Goal: Book appointment/travel/reservation

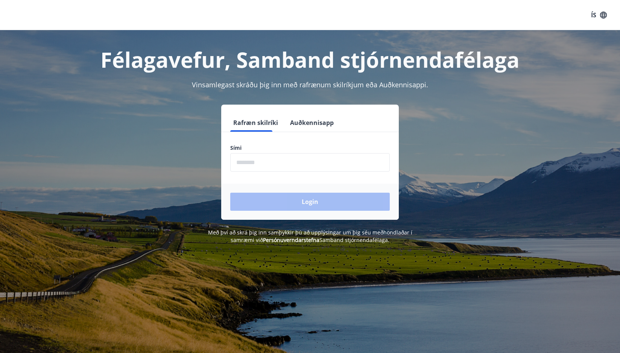
click at [274, 161] on input "phone" at bounding box center [310, 162] width 160 height 18
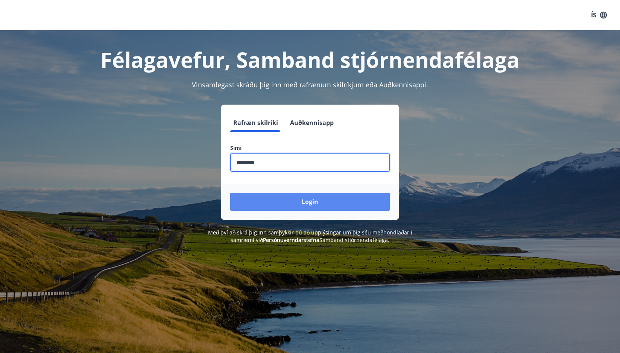
type input "********"
click at [307, 201] on button "Login" at bounding box center [310, 202] width 160 height 18
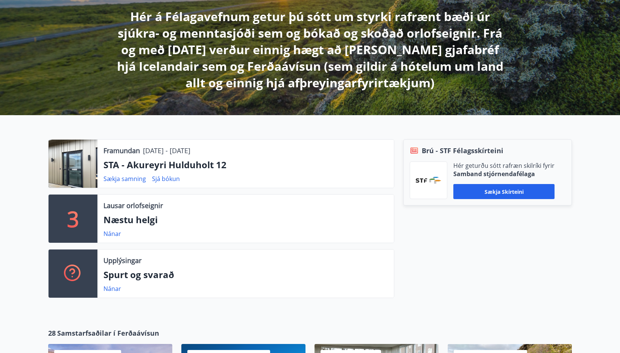
scroll to position [151, 0]
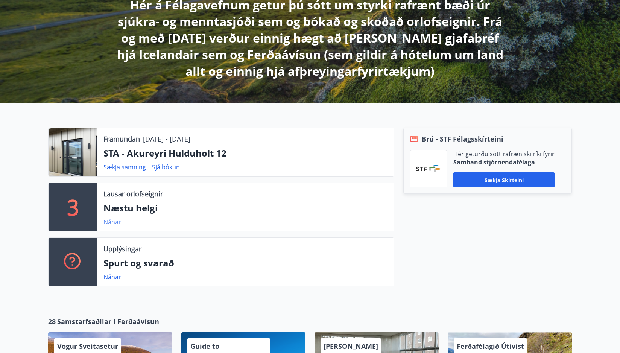
click at [117, 222] on link "Nánar" at bounding box center [113, 222] width 18 height 8
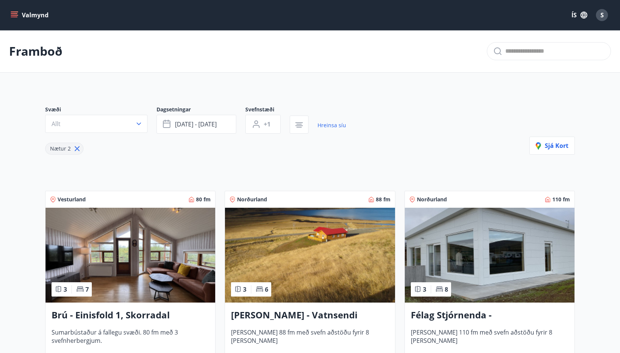
click at [15, 15] on icon "menu" at bounding box center [15, 15] width 8 height 8
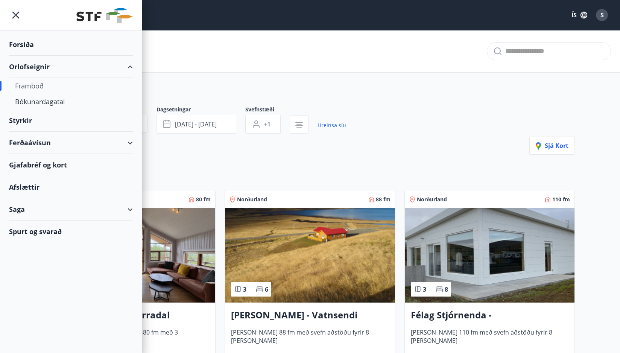
click at [40, 87] on div "Framboð" at bounding box center [71, 86] width 112 height 16
type input "*"
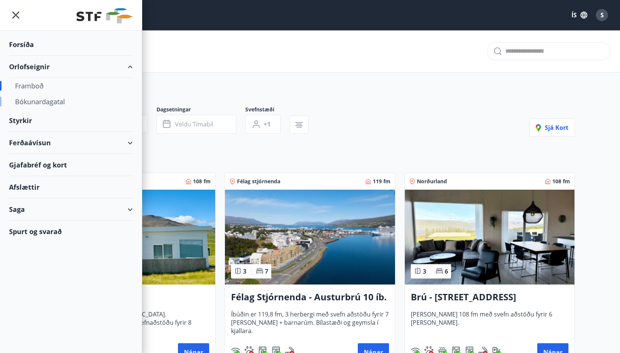
click at [31, 102] on div "Bókunardagatal" at bounding box center [71, 102] width 112 height 16
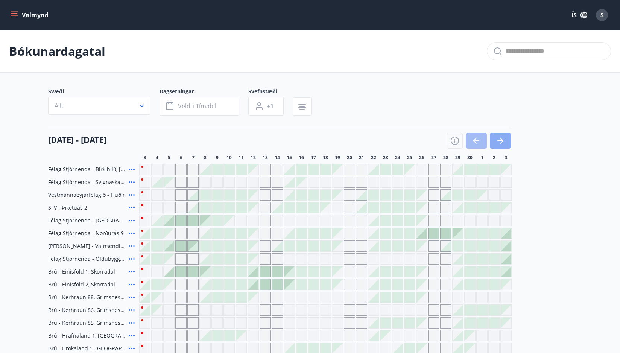
click at [503, 146] on button "button" at bounding box center [500, 141] width 21 height 16
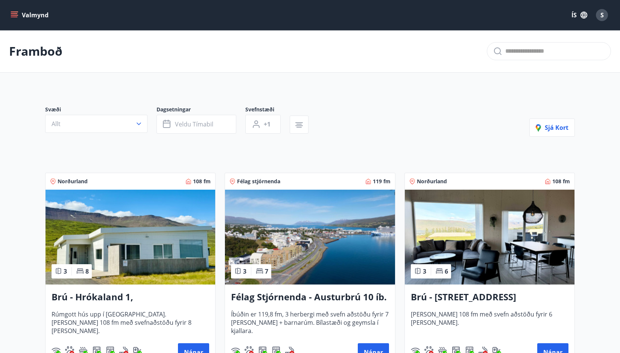
click at [36, 8] on button "Valmynd" at bounding box center [30, 15] width 43 height 14
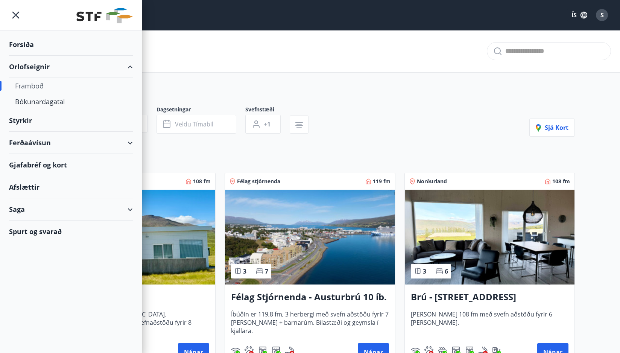
click at [46, 88] on div "Framboð" at bounding box center [71, 86] width 112 height 16
click at [26, 89] on div "Framboð" at bounding box center [71, 86] width 112 height 16
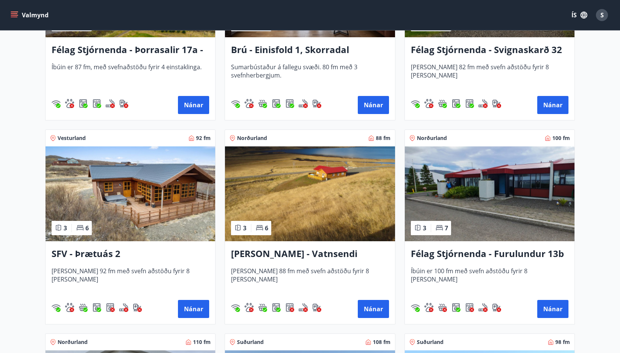
scroll to position [1280, 0]
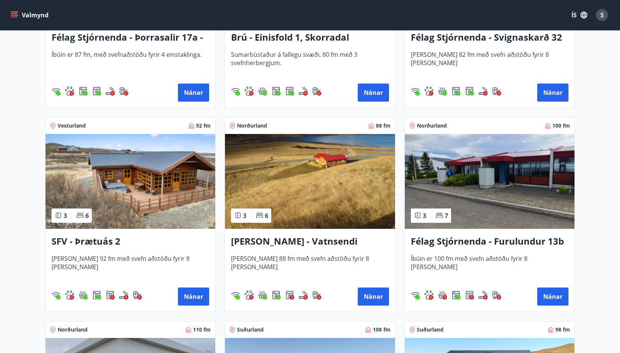
click at [332, 238] on h3 "[PERSON_NAME] - Vatnsendi Ólafsfirði" at bounding box center [310, 242] width 158 height 14
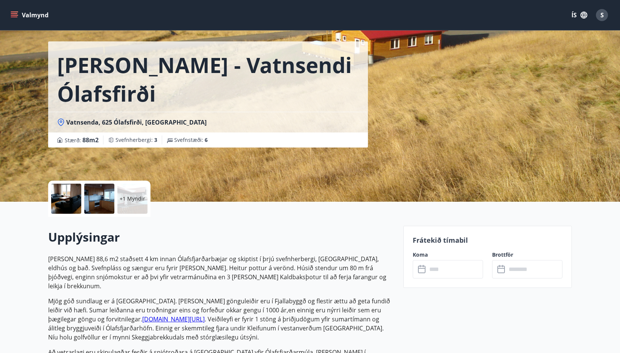
scroll to position [38, 0]
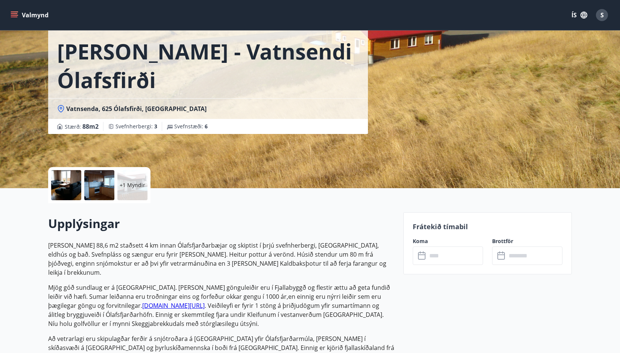
click at [69, 190] on div at bounding box center [66, 185] width 30 height 30
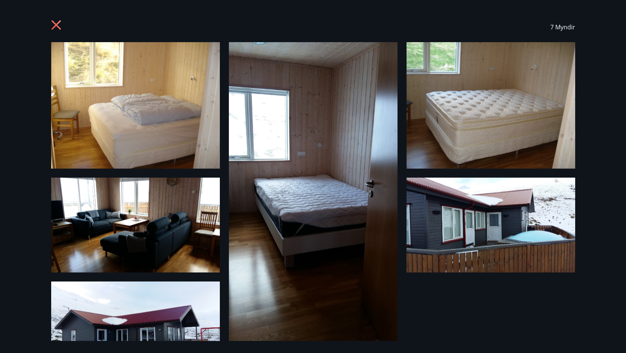
click at [55, 23] on icon at bounding box center [55, 24] width 9 height 9
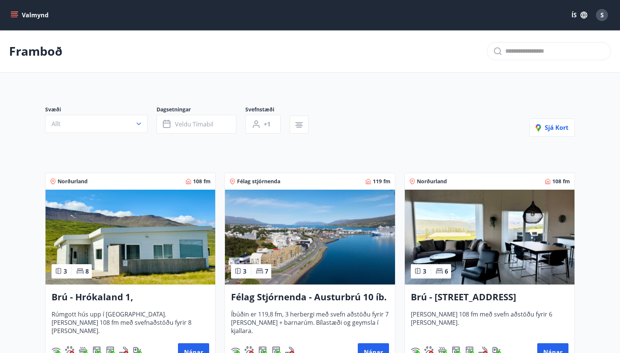
click at [18, 16] on button "Valmynd" at bounding box center [30, 15] width 43 height 14
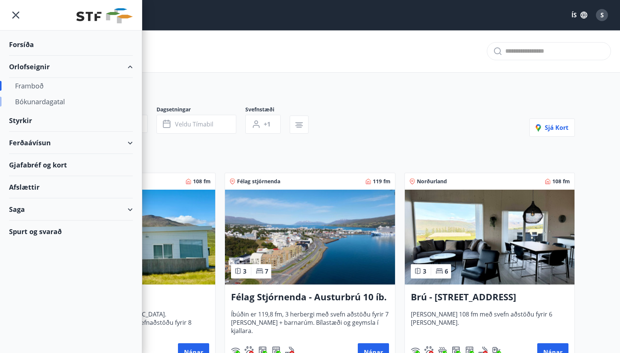
click at [24, 100] on div "Bókunardagatal" at bounding box center [71, 102] width 112 height 16
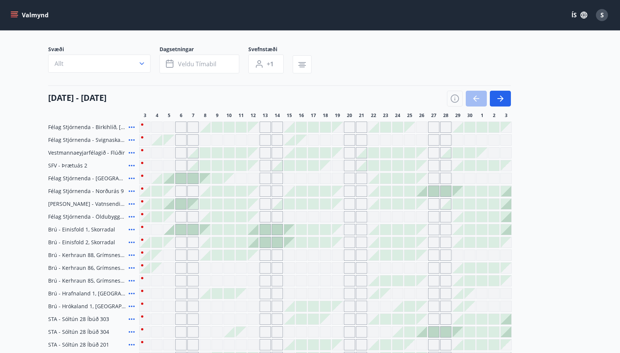
scroll to position [38, 0]
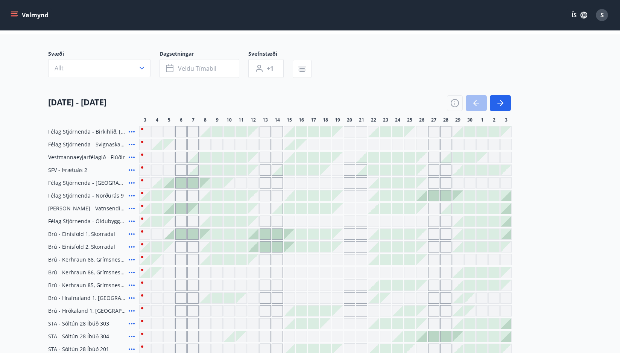
click at [483, 109] on div at bounding box center [479, 103] width 64 height 16
click at [504, 107] on icon "button" at bounding box center [500, 103] width 9 height 9
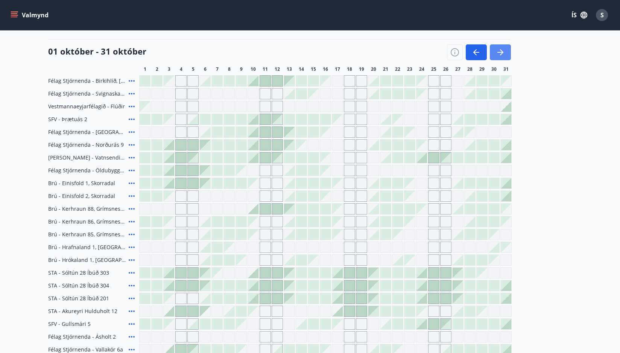
scroll to position [75, 0]
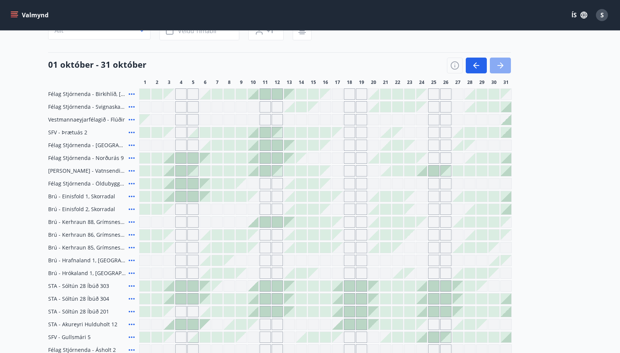
click at [502, 69] on icon "button" at bounding box center [500, 65] width 9 height 9
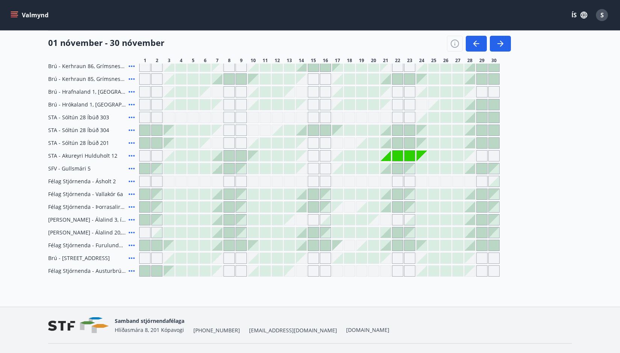
scroll to position [261, 0]
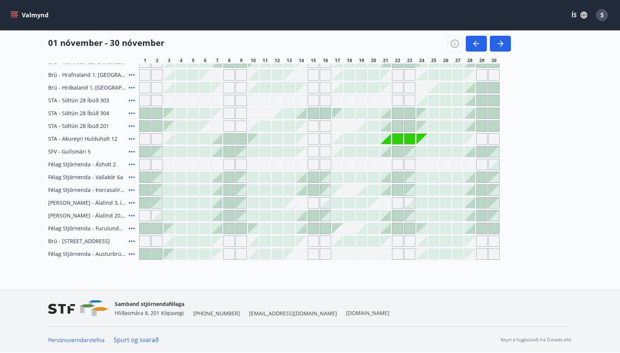
click at [399, 140] on div "Gráir dagar eru ekki bókanlegir" at bounding box center [398, 139] width 11 height 11
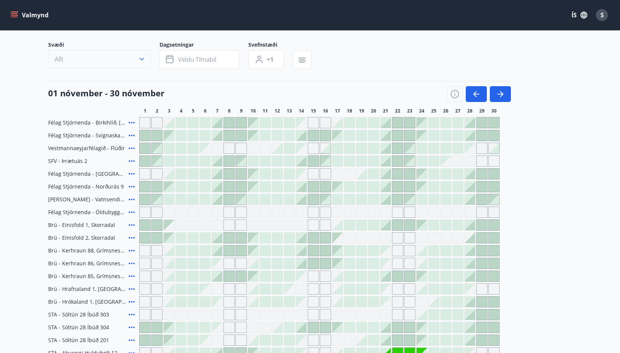
scroll to position [0, 0]
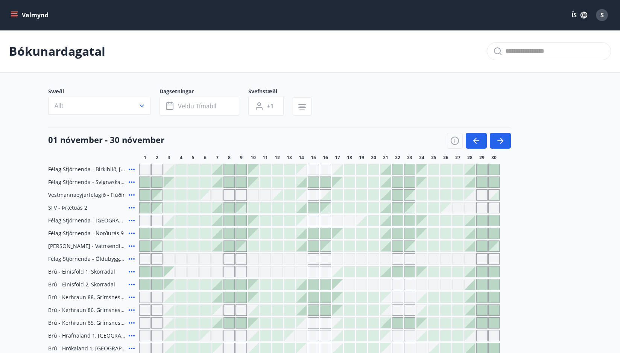
click at [18, 14] on icon "menu" at bounding box center [15, 15] width 8 height 8
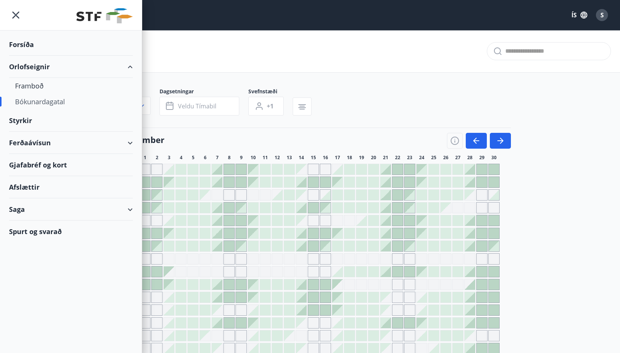
click at [26, 43] on div "Forsíða" at bounding box center [71, 44] width 124 height 22
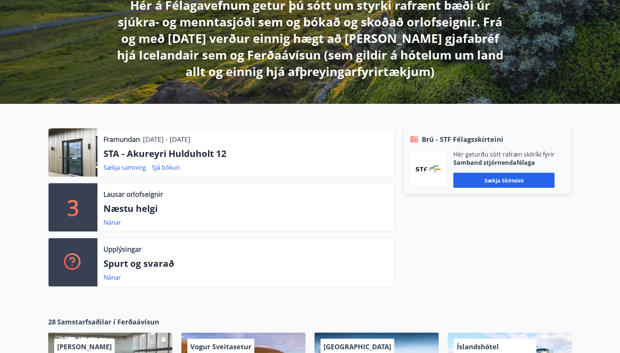
scroll to position [151, 0]
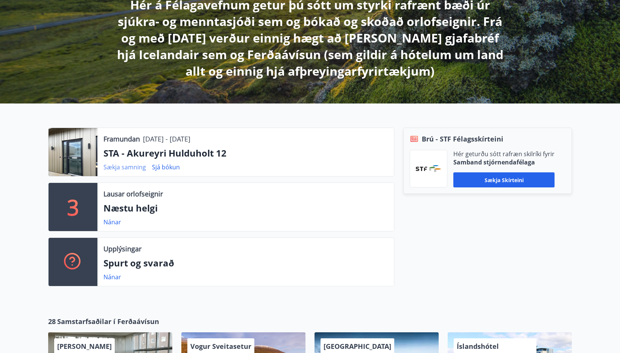
click at [117, 167] on link "Sækja samning" at bounding box center [125, 167] width 43 height 8
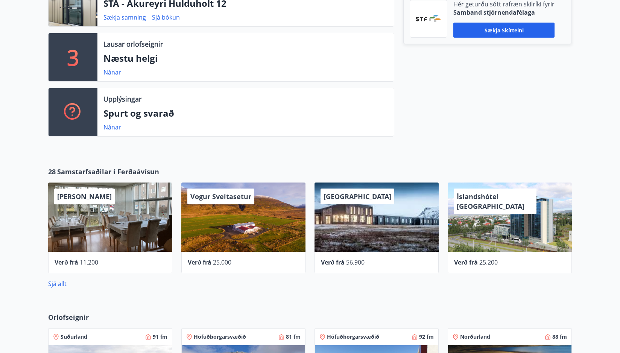
scroll to position [301, 0]
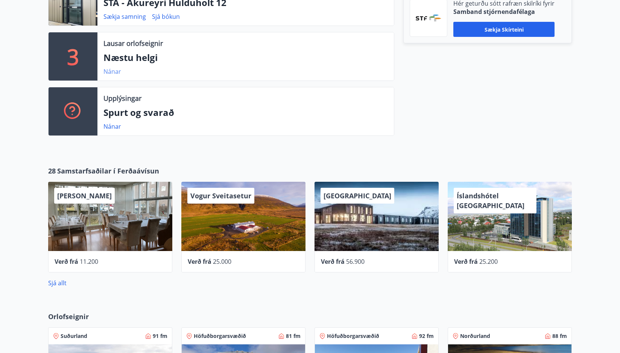
click at [114, 74] on link "Nánar" at bounding box center [113, 71] width 18 height 8
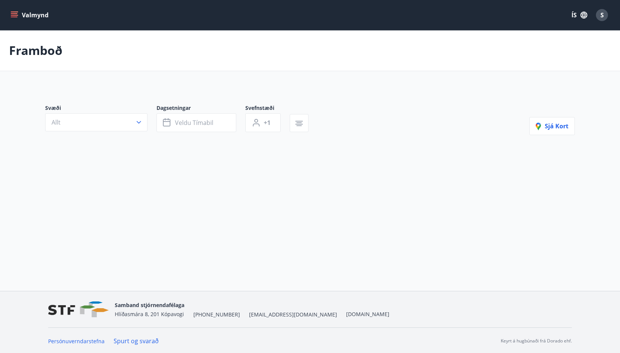
scroll to position [1, 0]
type input "*"
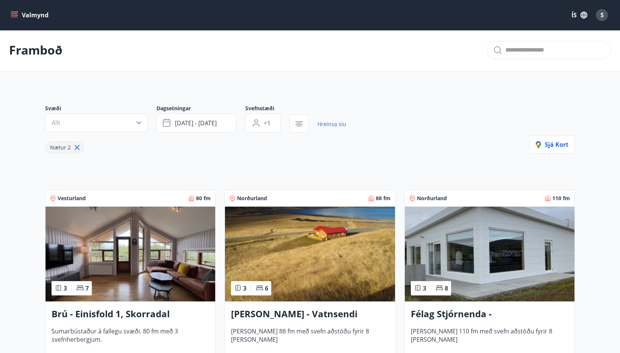
scroll to position [0, 0]
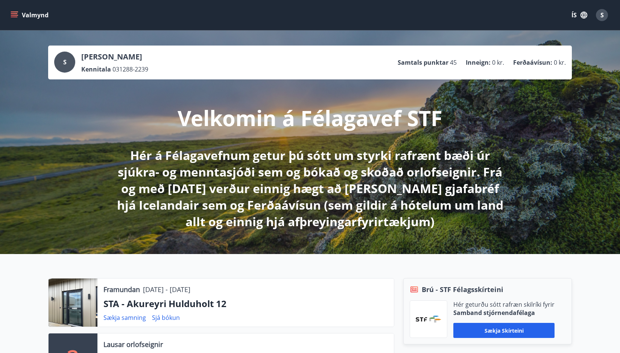
click at [12, 14] on icon "menu" at bounding box center [14, 13] width 7 height 1
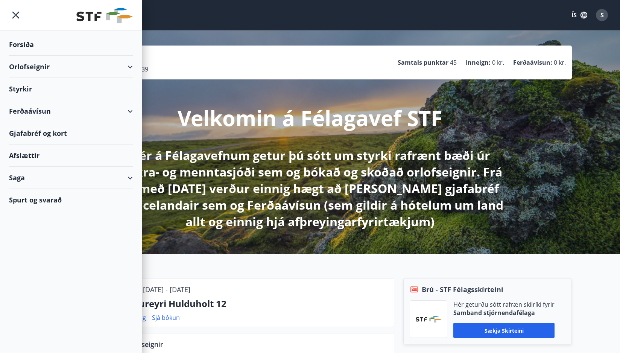
click at [127, 65] on div "Orlofseignir" at bounding box center [71, 67] width 124 height 22
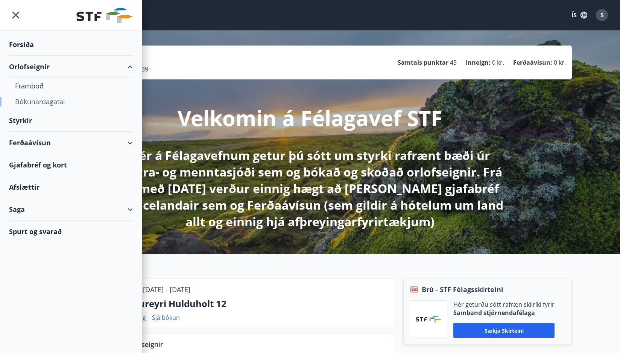
click at [43, 100] on div "Bókunardagatal" at bounding box center [71, 102] width 112 height 16
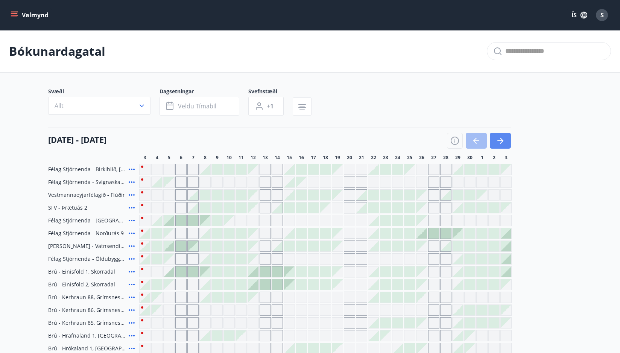
click at [508, 142] on button "button" at bounding box center [500, 141] width 21 height 16
click at [506, 144] on button "button" at bounding box center [500, 141] width 21 height 16
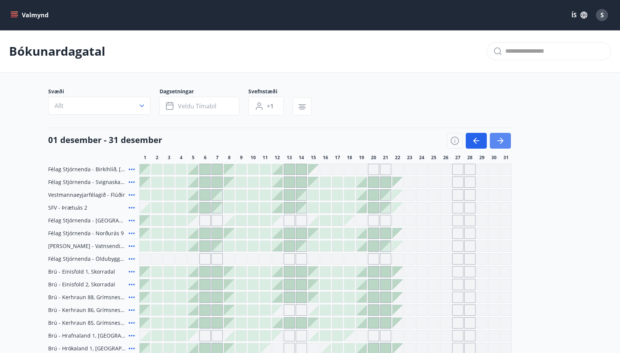
click at [505, 141] on icon "button" at bounding box center [500, 140] width 9 height 9
click at [504, 142] on icon "button" at bounding box center [500, 140] width 9 height 9
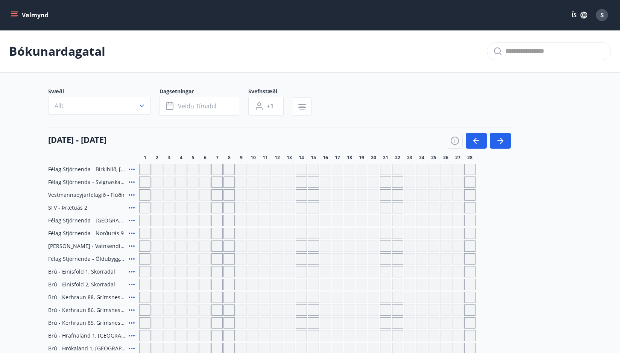
click at [129, 168] on icon at bounding box center [131, 169] width 9 height 9
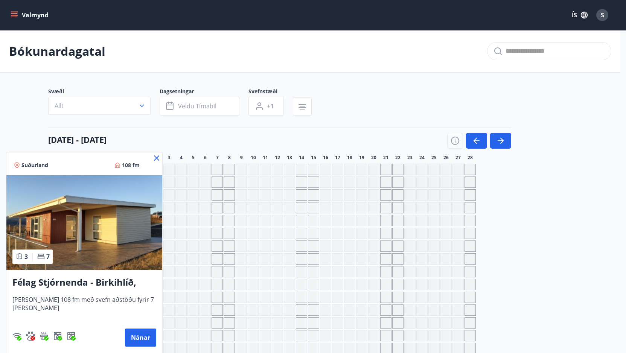
click at [155, 157] on icon at bounding box center [156, 157] width 5 height 5
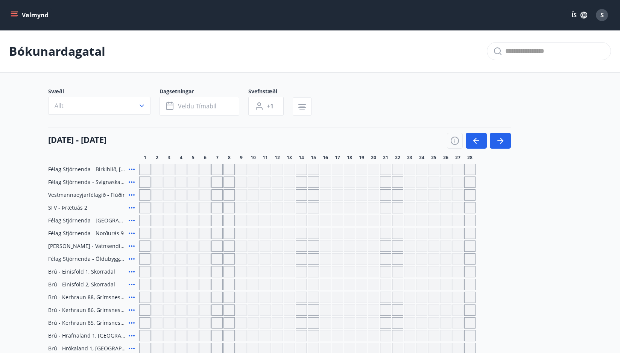
click at [60, 51] on p "Bókunardagatal" at bounding box center [57, 51] width 96 height 17
click at [15, 14] on icon "menu" at bounding box center [15, 15] width 8 height 8
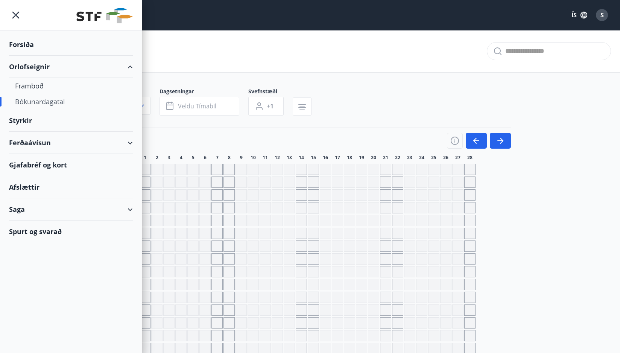
click at [42, 104] on div "Bókunardagatal" at bounding box center [71, 102] width 112 height 16
click at [43, 102] on div "Bókunardagatal" at bounding box center [71, 102] width 112 height 16
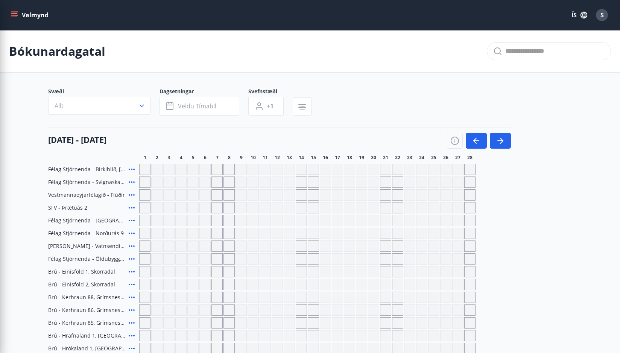
click at [582, 180] on main "Bókunardagatal Svæði Allt Dagsetningar Veldu tímabil Svefnstæði +1 [DATE] - [DA…" at bounding box center [310, 275] width 620 height 490
click at [27, 13] on button "Valmynd" at bounding box center [30, 15] width 43 height 14
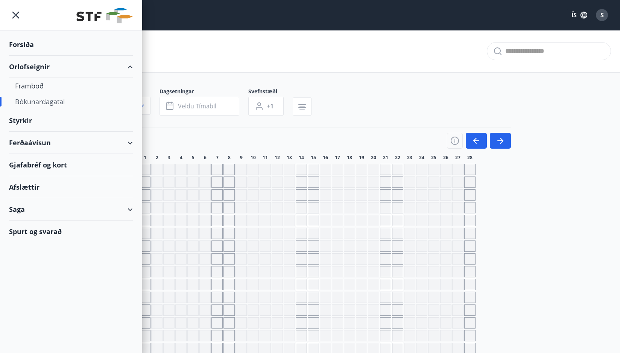
click at [28, 40] on div "Forsíða" at bounding box center [71, 44] width 124 height 22
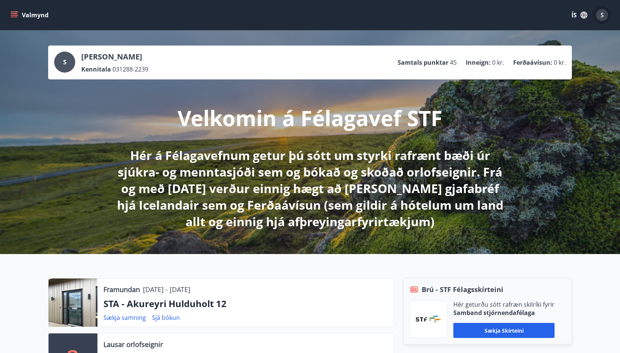
click at [600, 15] on div "S" at bounding box center [602, 15] width 12 height 12
